Goal: Information Seeking & Learning: Learn about a topic

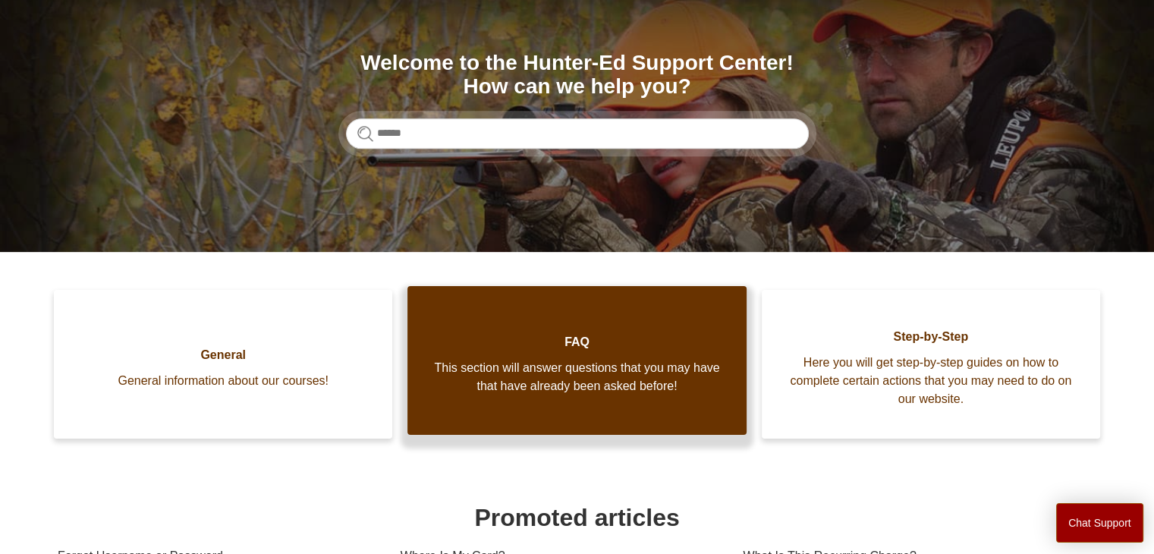
scroll to position [152, 0]
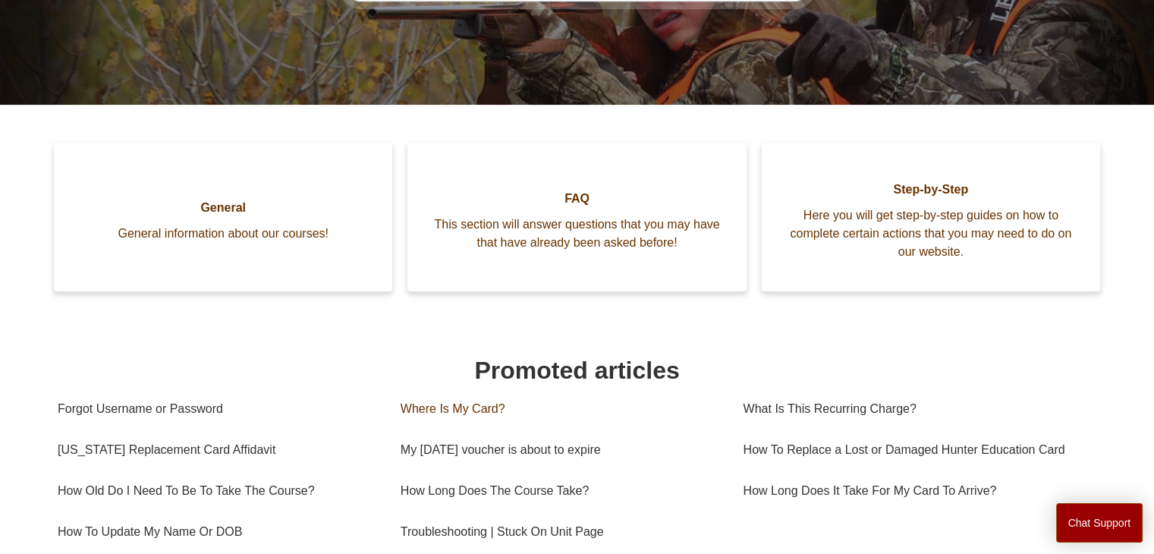
click at [436, 388] on link "Where Is My Card?" at bounding box center [561, 408] width 320 height 41
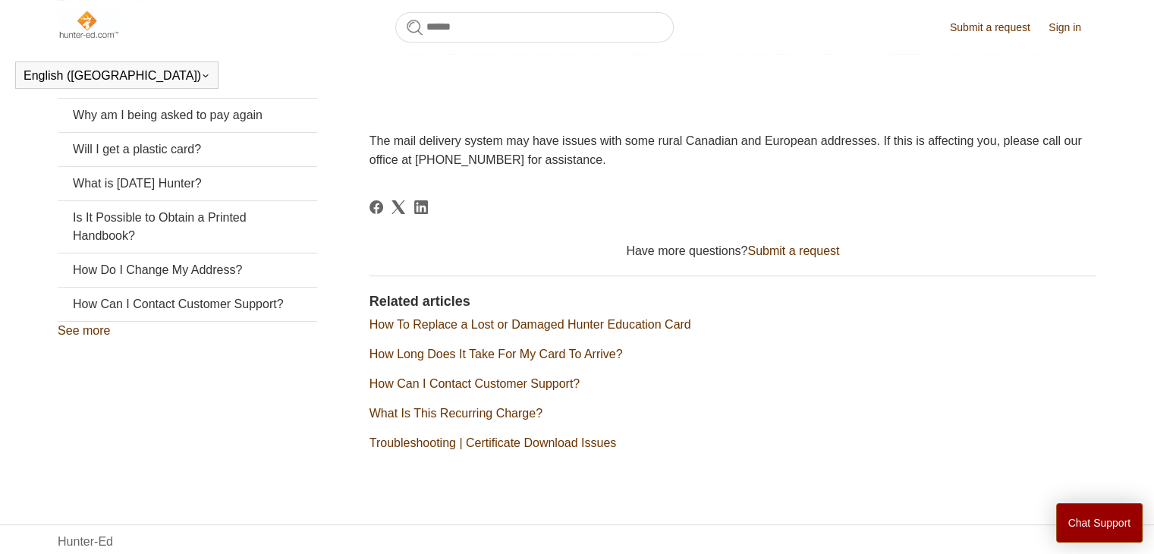
scroll to position [369, 0]
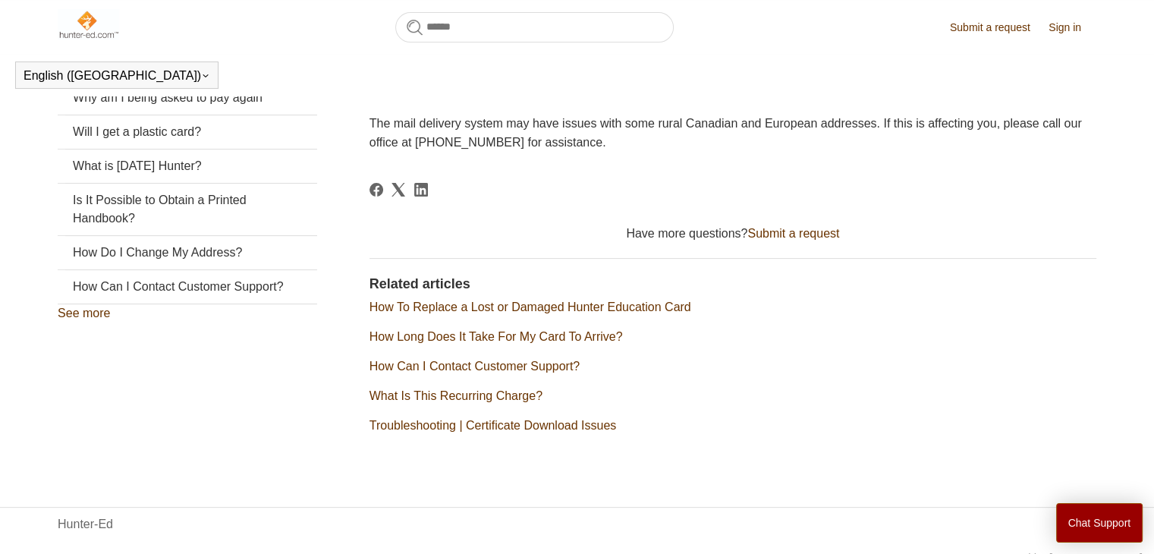
click at [504, 395] on link "What Is This Recurring Charge?" at bounding box center [455, 395] width 173 height 13
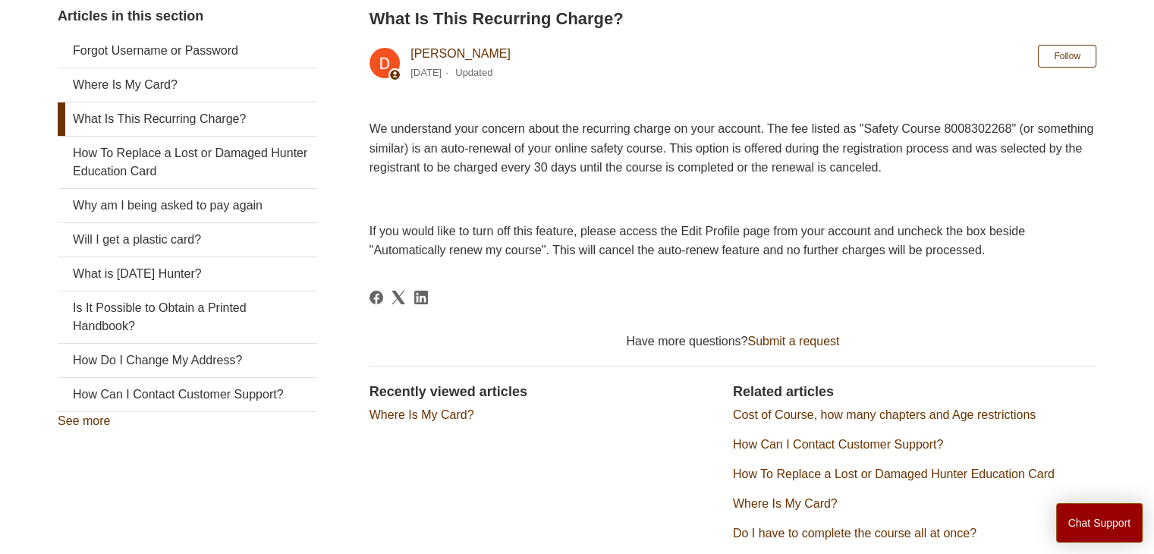
scroll to position [76, 0]
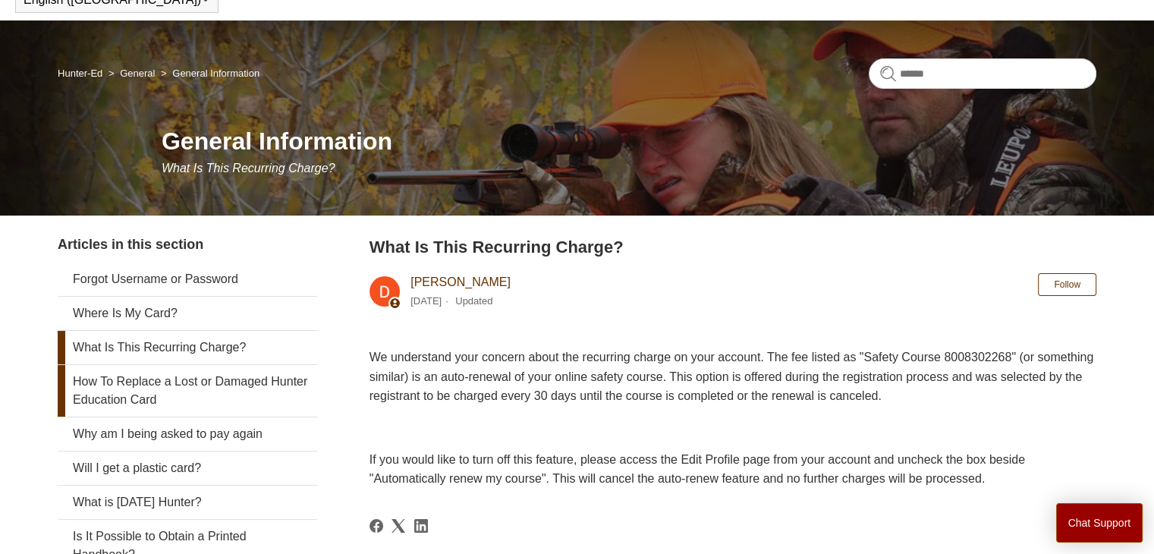
click at [167, 393] on link "How To Replace a Lost or Damaged Hunter Education Card" at bounding box center [187, 391] width 259 height 52
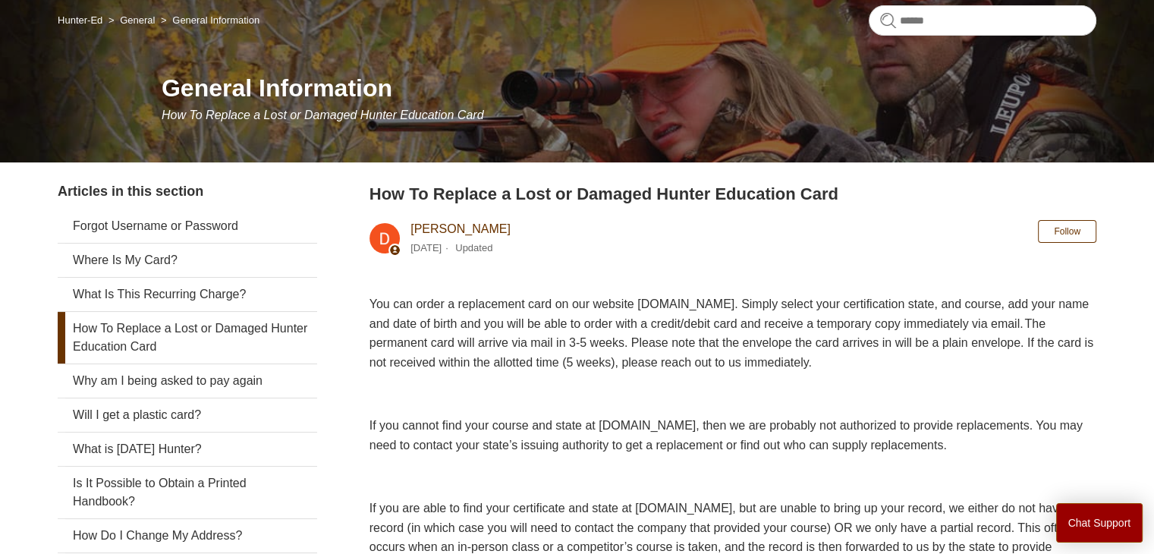
scroll to position [152, 0]
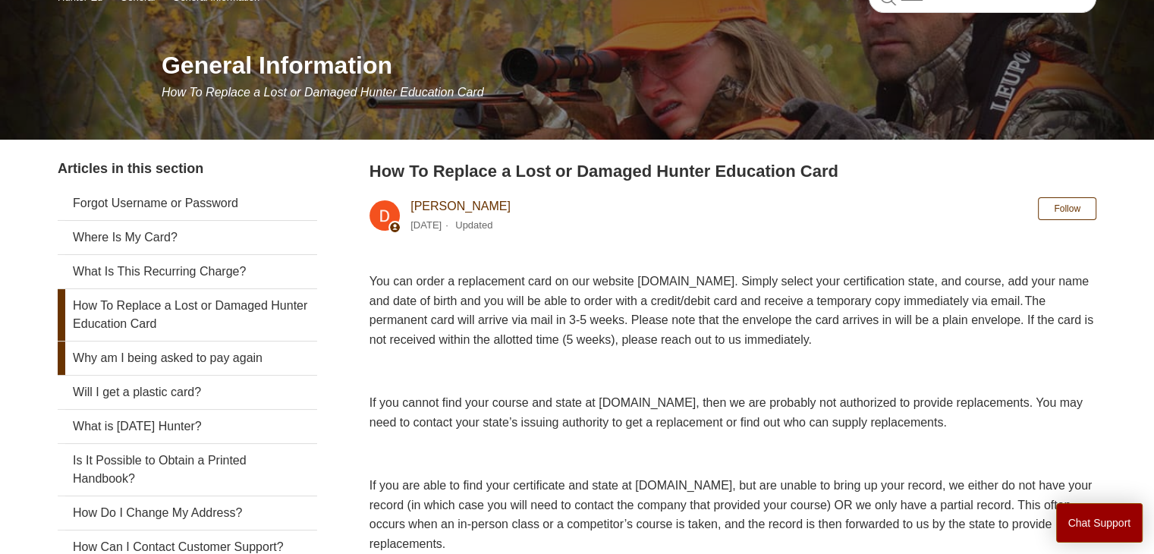
click at [238, 362] on link "Why am I being asked to pay again" at bounding box center [187, 357] width 259 height 33
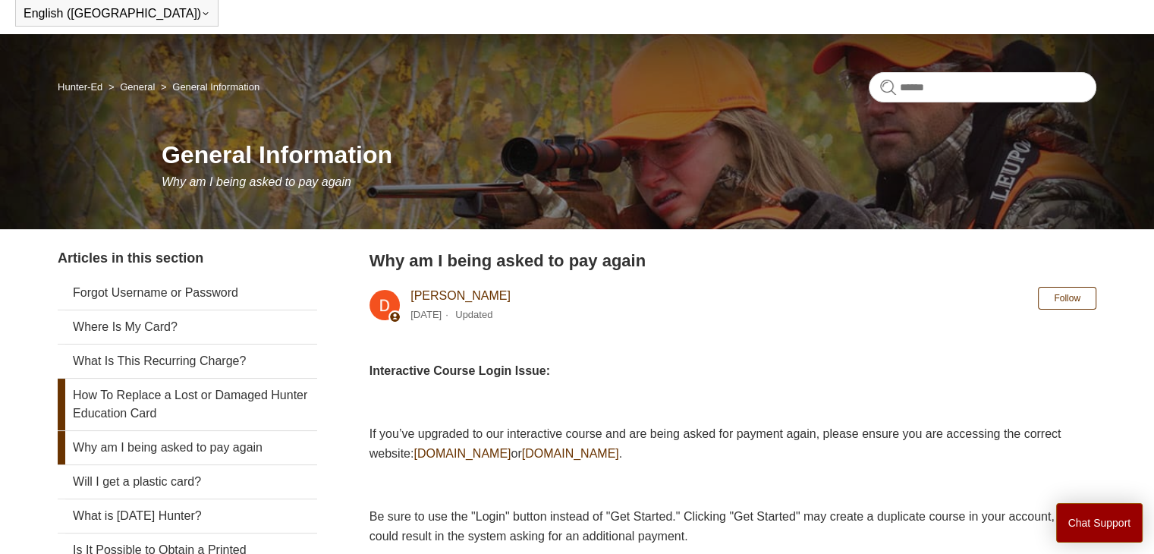
scroll to position [152, 0]
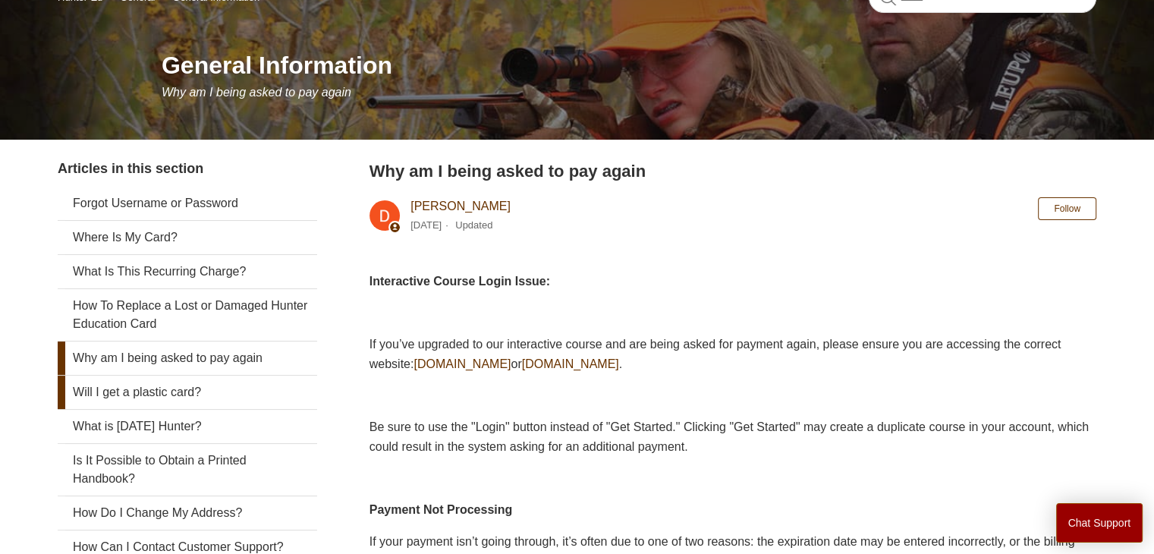
click at [217, 387] on link "Will I get a plastic card?" at bounding box center [187, 392] width 259 height 33
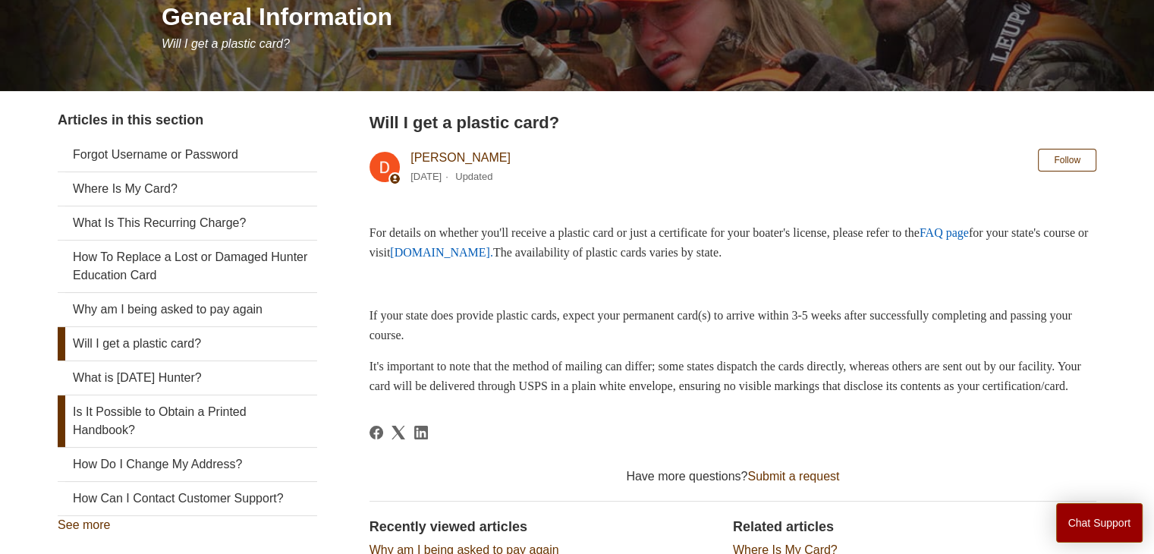
scroll to position [228, 0]
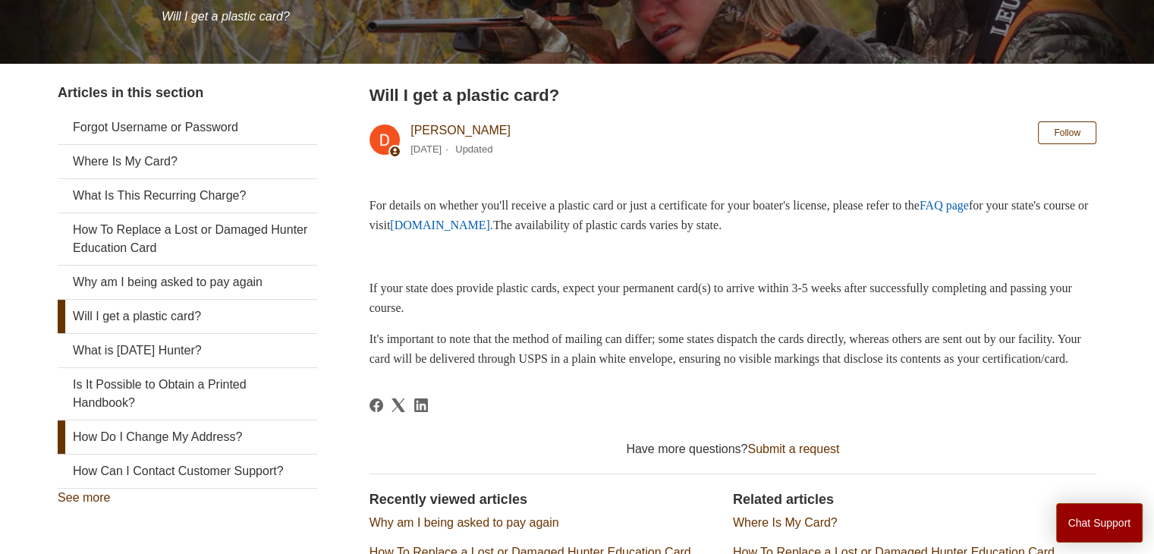
click at [232, 429] on link "How Do I Change My Address?" at bounding box center [187, 436] width 259 height 33
